Goal: Check status

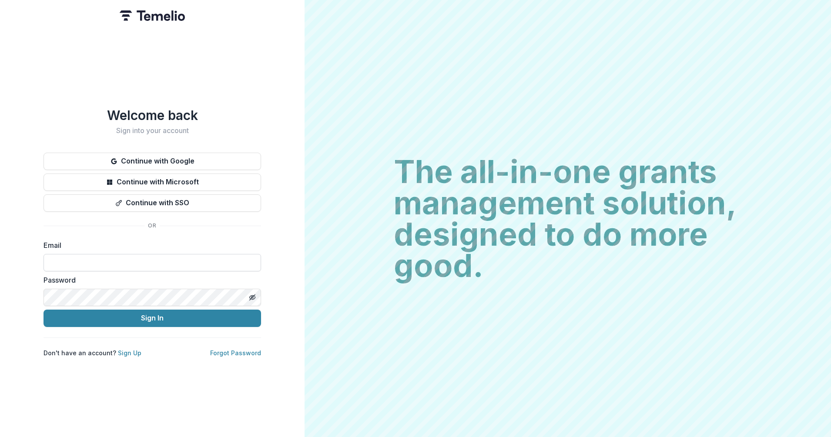
click at [173, 259] on input at bounding box center [151, 262] width 217 height 17
type input "**********"
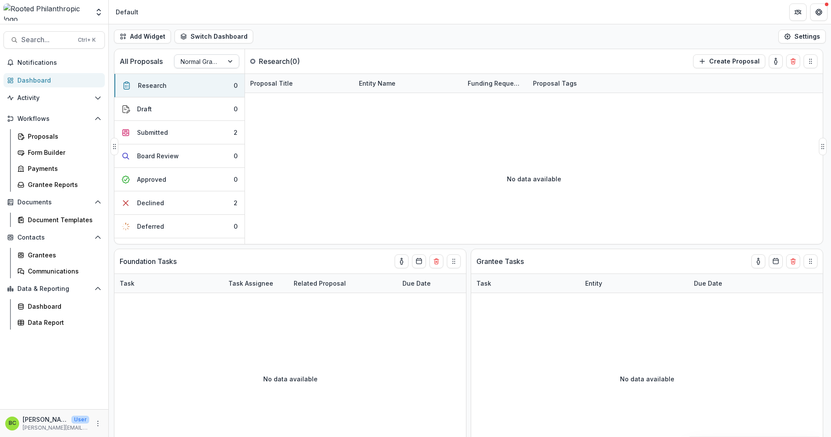
click at [222, 57] on div "Normal Grants" at bounding box center [198, 61] width 49 height 13
click at [218, 94] on div "LOI" at bounding box center [206, 93] width 61 height 13
click at [201, 59] on div at bounding box center [198, 61] width 37 height 11
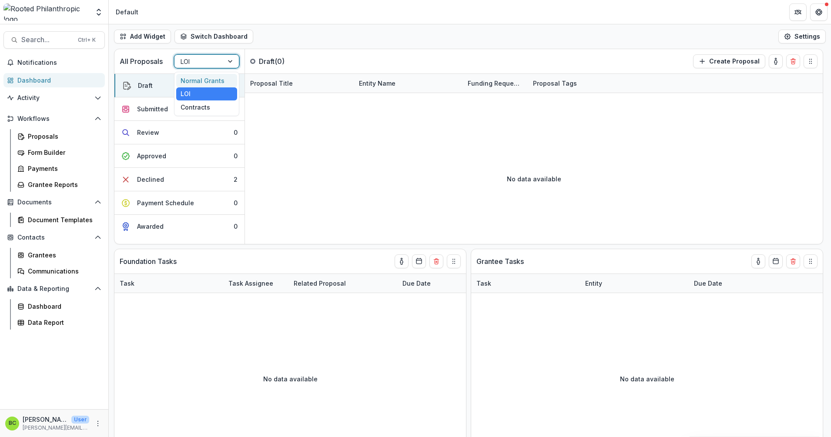
click at [197, 80] on div "Normal Grants" at bounding box center [206, 80] width 61 height 13
click at [198, 124] on button "Submitted 2" at bounding box center [179, 132] width 130 height 23
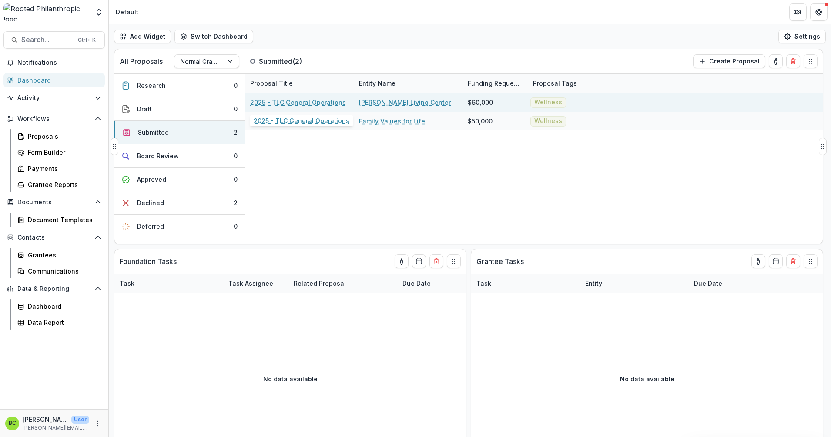
click at [302, 100] on link "2025 - TLC General Operations" at bounding box center [298, 102] width 96 height 9
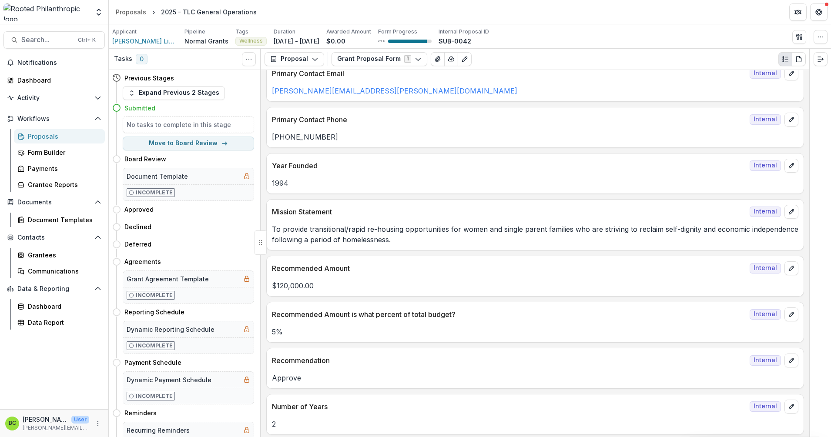
scroll to position [326, 0]
